Goal: Transaction & Acquisition: Book appointment/travel/reservation

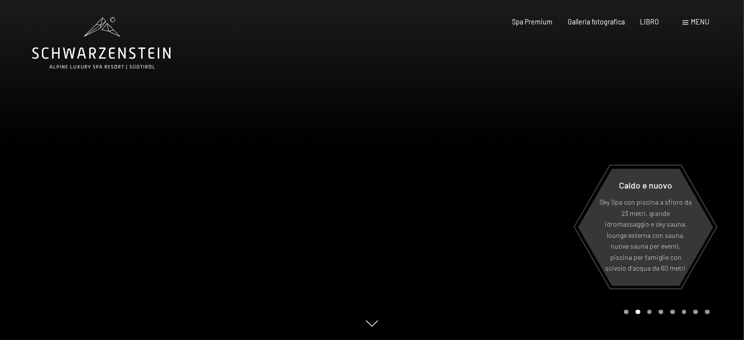
click at [698, 22] on font "menu" at bounding box center [700, 22] width 19 height 8
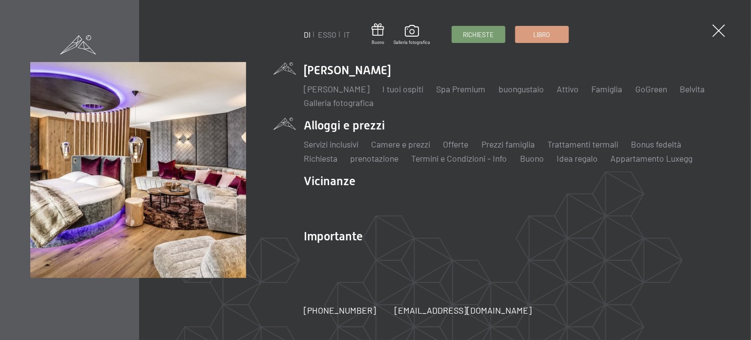
click at [358, 125] on li "Alloggi e prezzi Servizi inclusivi Camere e prezzi Liste Offerte Liste Prezzi f…" at bounding box center [513, 140] width 418 height 47
click at [397, 142] on font "Camere e prezzi" at bounding box center [400, 144] width 59 height 11
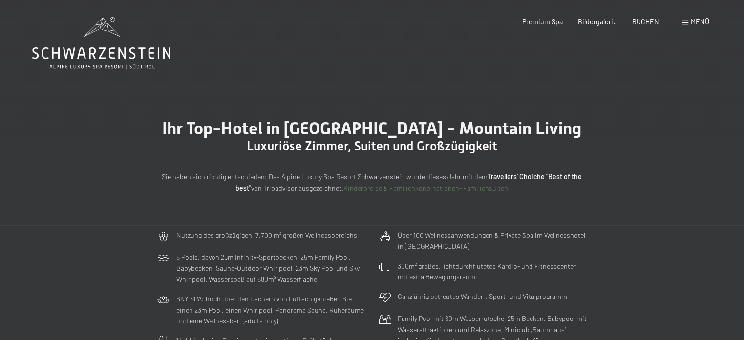
click at [329, 289] on div "SKY SPA: hoch über den Dächern von Luttach genießen Sie einen 23m Pool, einen W…" at bounding box center [261, 310] width 217 height 42
